Goal: Task Accomplishment & Management: Complete application form

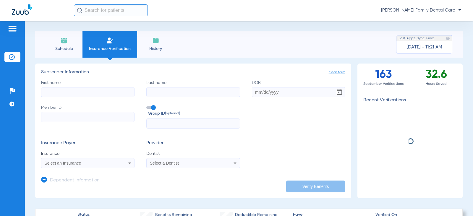
click at [80, 96] on input "First name" at bounding box center [87, 92] width 93 height 10
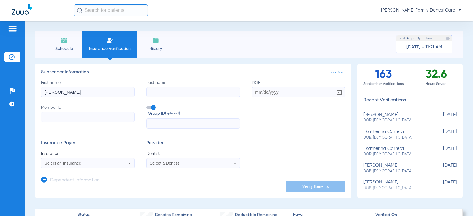
type input "[PERSON_NAME]"
type input "Nii"
type input "[DATE]"
type input "995632673"
click at [72, 163] on span "Select an Insurance" at bounding box center [63, 163] width 37 height 5
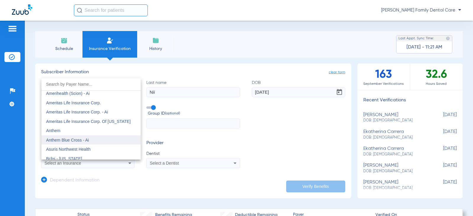
scroll to position [177, 0]
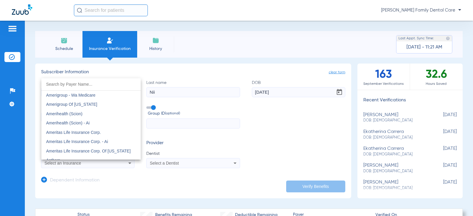
click at [74, 131] on span "Ameritas Life Insurance Corp." at bounding box center [73, 132] width 55 height 5
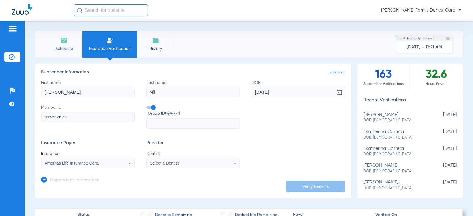
click at [172, 164] on span "Select a Dentist" at bounding box center [164, 163] width 29 height 5
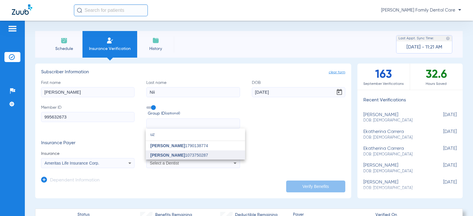
type input "uz"
click at [168, 154] on span "[PERSON_NAME]" at bounding box center [167, 155] width 35 height 5
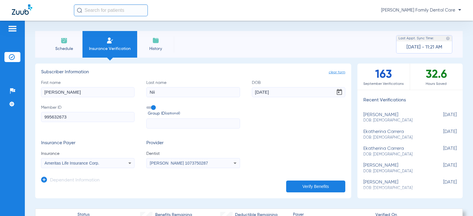
click at [322, 186] on button "Verify Benefits" at bounding box center [315, 187] width 59 height 12
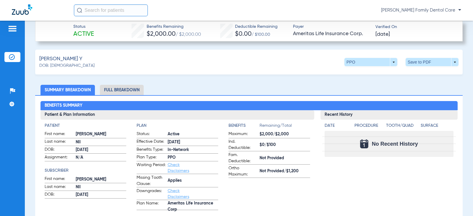
scroll to position [207, 0]
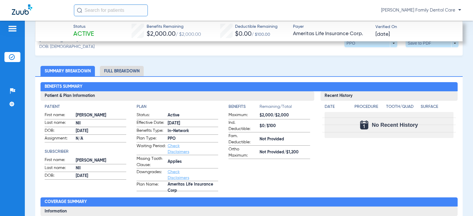
click at [116, 72] on li "Full Breakdown" at bounding box center [122, 71] width 44 height 10
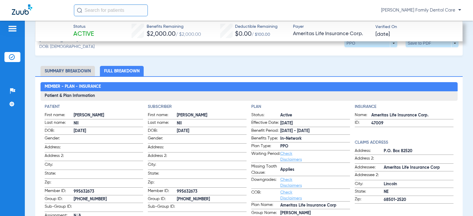
click at [89, 71] on li "Summary Breakdown" at bounding box center [67, 71] width 54 height 10
